Goal: Navigation & Orientation: Find specific page/section

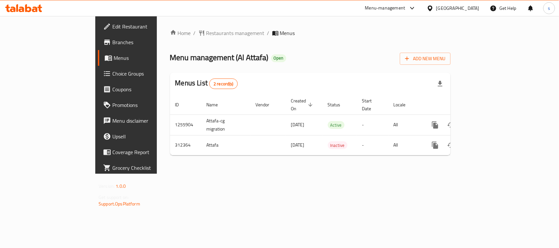
click at [432, 7] on icon at bounding box center [430, 8] width 5 height 6
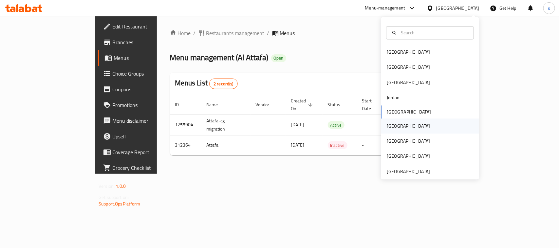
click at [392, 128] on div "[GEOGRAPHIC_DATA]" at bounding box center [408, 125] width 43 height 7
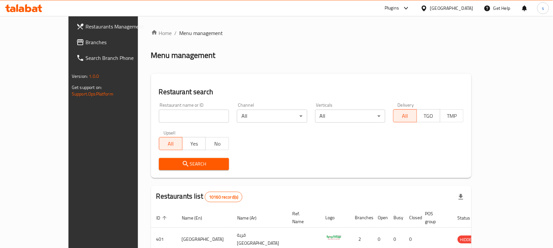
click at [468, 10] on div "[GEOGRAPHIC_DATA]" at bounding box center [451, 8] width 43 height 7
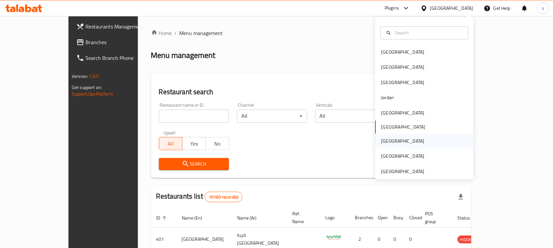
click at [381, 141] on div "[GEOGRAPHIC_DATA]" at bounding box center [402, 141] width 43 height 7
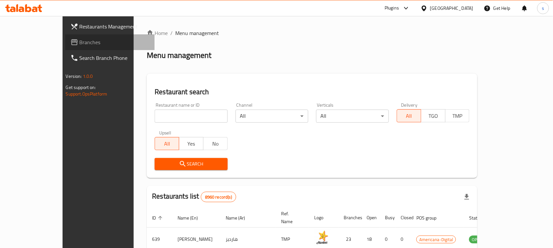
click at [80, 38] on span "Branches" at bounding box center [115, 42] width 70 height 8
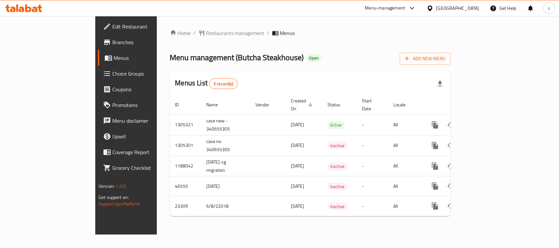
click at [434, 5] on icon at bounding box center [430, 8] width 7 height 7
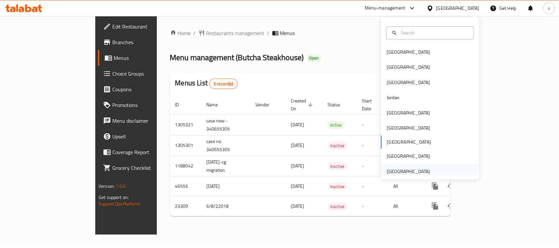
click at [413, 174] on div "[GEOGRAPHIC_DATA]" at bounding box center [408, 171] width 43 height 7
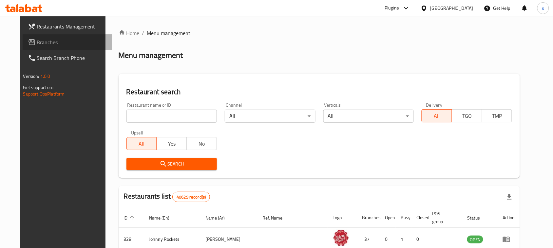
click at [37, 42] on span "Branches" at bounding box center [72, 42] width 70 height 8
